Goal: Find specific page/section: Find specific page/section

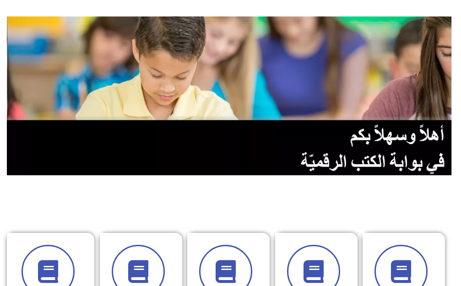
scroll to position [183, 0]
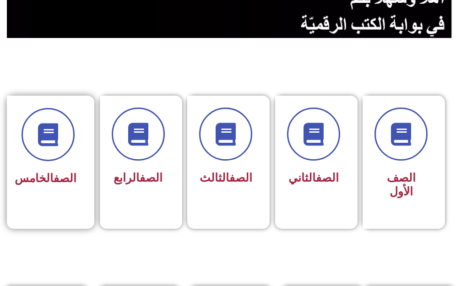
click at [54, 172] on link "الصف" at bounding box center [65, 178] width 23 height 13
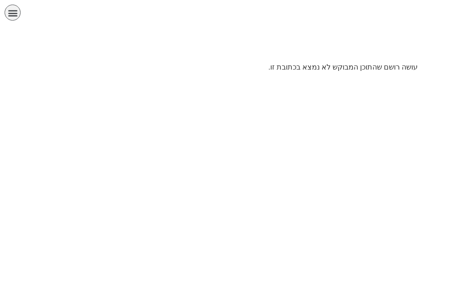
scroll to position [0, 18]
drag, startPoint x: 138, startPoint y: 56, endPoint x: 158, endPoint y: 43, distance: 23.9
click at [138, 56] on div at bounding box center [234, 45] width 459 height 23
drag, startPoint x: 154, startPoint y: 56, endPoint x: 153, endPoint y: 61, distance: 4.6
click at [153, 61] on div at bounding box center [234, 46] width 469 height 32
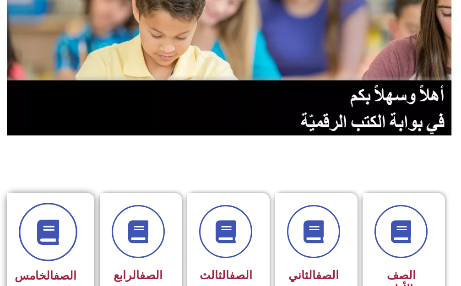
scroll to position [92, 0]
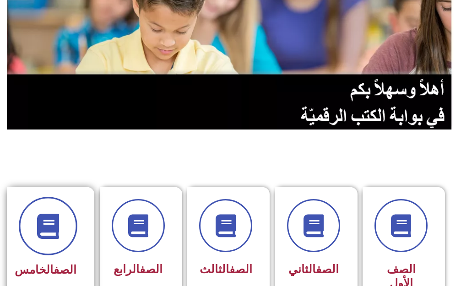
click at [47, 205] on span at bounding box center [48, 226] width 59 height 59
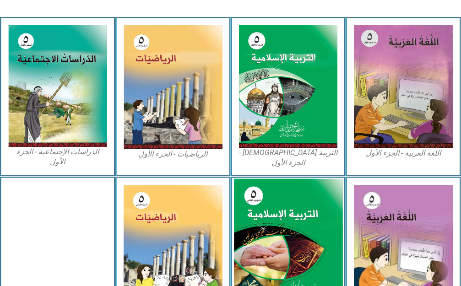
scroll to position [320, 0]
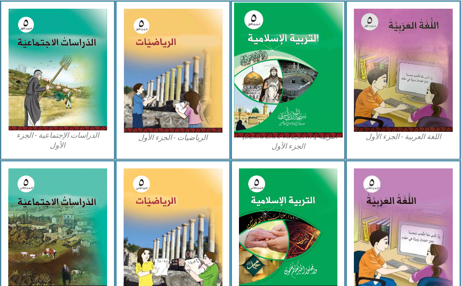
click at [271, 114] on img at bounding box center [288, 69] width 108 height 135
click at [271, 116] on img at bounding box center [288, 69] width 108 height 135
click at [272, 111] on img at bounding box center [288, 69] width 108 height 135
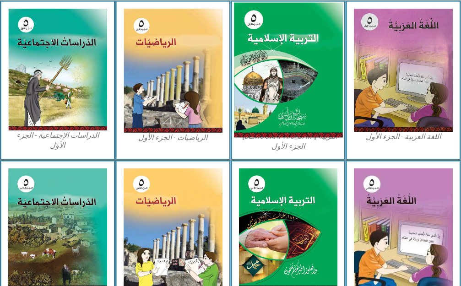
click at [272, 111] on img at bounding box center [288, 69] width 108 height 135
click at [272, 114] on img at bounding box center [288, 69] width 108 height 135
click at [272, 117] on img at bounding box center [288, 69] width 108 height 135
click at [272, 118] on img at bounding box center [288, 69] width 108 height 135
click at [272, 108] on img at bounding box center [288, 69] width 108 height 135
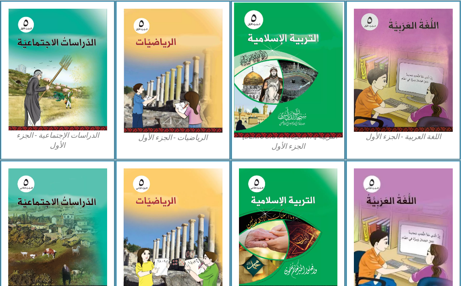
click at [274, 101] on img at bounding box center [288, 69] width 108 height 135
drag, startPoint x: 274, startPoint y: 101, endPoint x: 274, endPoint y: 71, distance: 29.3
click at [274, 78] on img at bounding box center [288, 69] width 108 height 135
drag, startPoint x: 274, startPoint y: 70, endPoint x: 276, endPoint y: 77, distance: 6.8
click at [274, 72] on img at bounding box center [288, 69] width 108 height 135
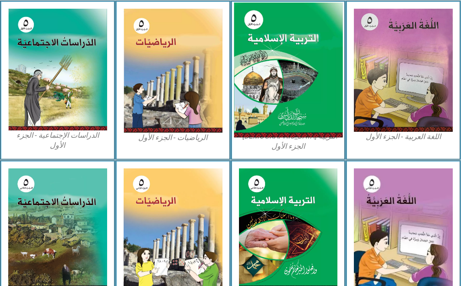
click at [276, 75] on img at bounding box center [288, 69] width 108 height 135
click at [268, 70] on img at bounding box center [288, 69] width 108 height 135
drag, startPoint x: 268, startPoint y: 70, endPoint x: 260, endPoint y: 3, distance: 66.7
click at [260, 26] on img at bounding box center [288, 69] width 108 height 135
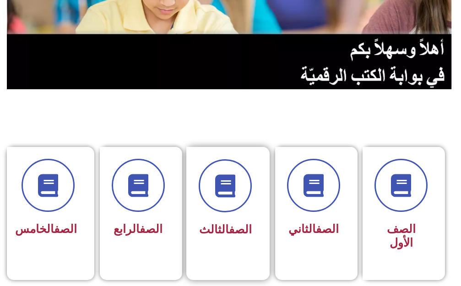
scroll to position [137, 0]
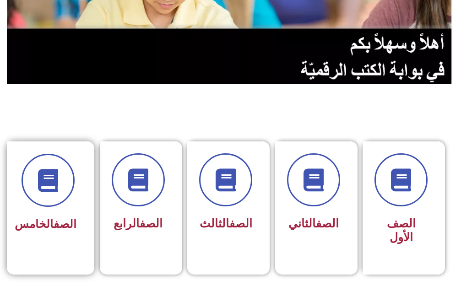
click at [62, 231] on span "الصف الخامس" at bounding box center [46, 223] width 62 height 13
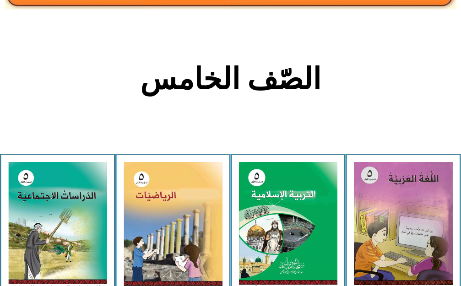
scroll to position [183, 0]
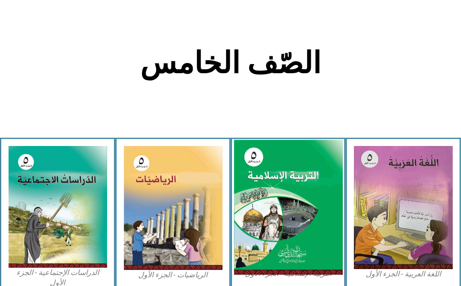
click at [293, 259] on img at bounding box center [288, 207] width 108 height 135
click at [293, 258] on img at bounding box center [288, 207] width 108 height 135
